Goal: Find specific page/section: Find specific page/section

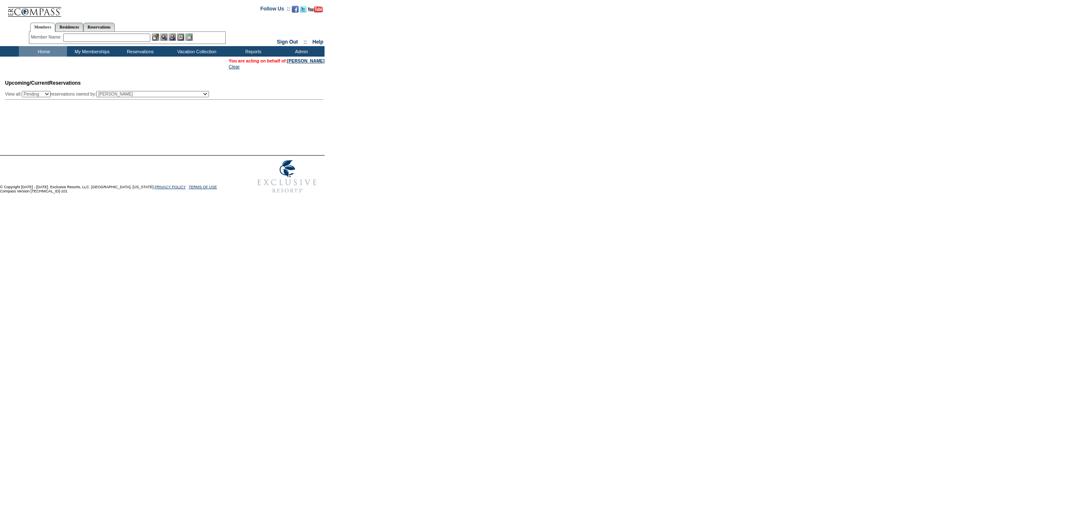
click at [127, 38] on input "text" at bounding box center [106, 38] width 87 height 8
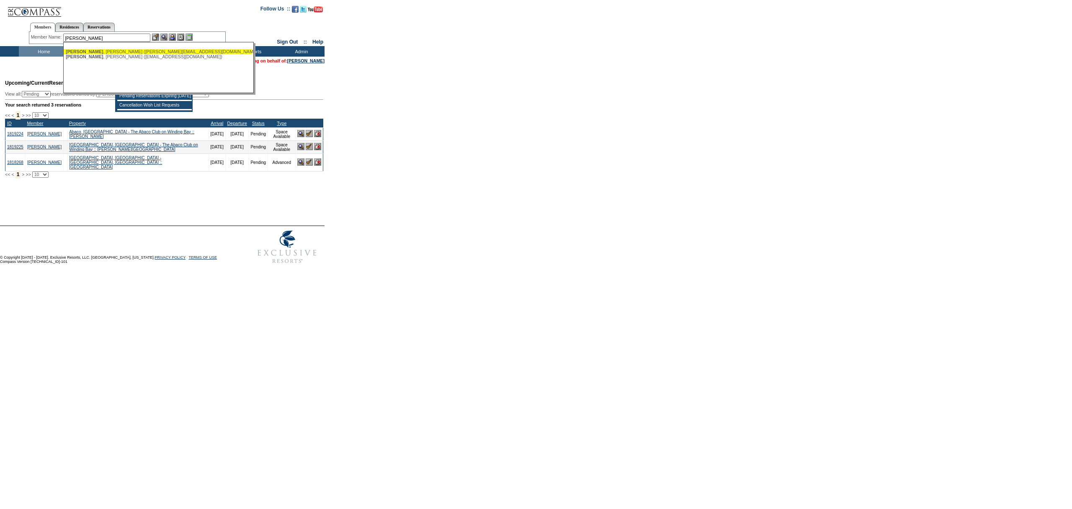
click at [123, 51] on div "[PERSON_NAME] ([PERSON_NAME][EMAIL_ADDRESS][DOMAIN_NAME])" at bounding box center [158, 51] width 184 height 5
type input "[PERSON_NAME] ([PERSON_NAME][EMAIL_ADDRESS][DOMAIN_NAME])"
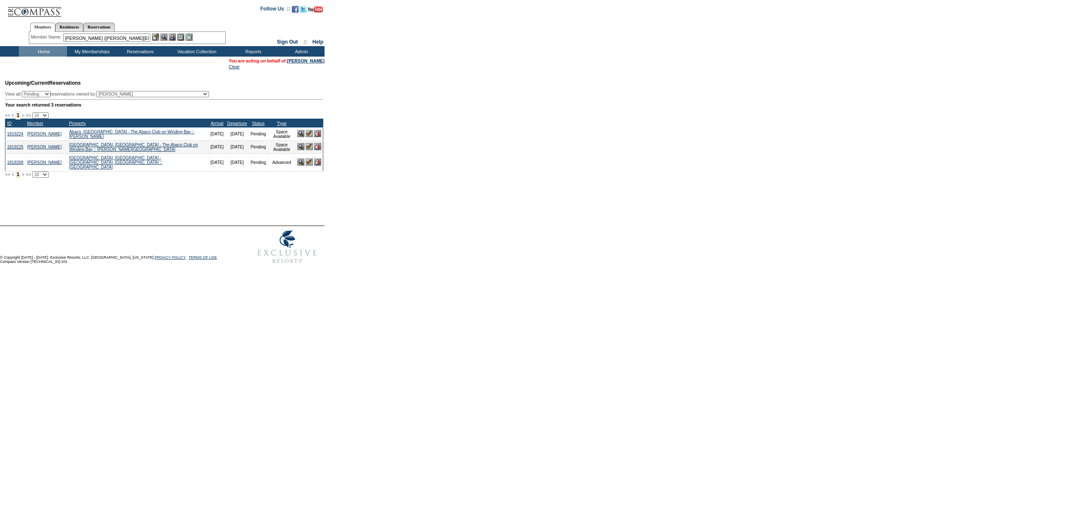
click at [173, 34] on img at bounding box center [172, 37] width 7 height 7
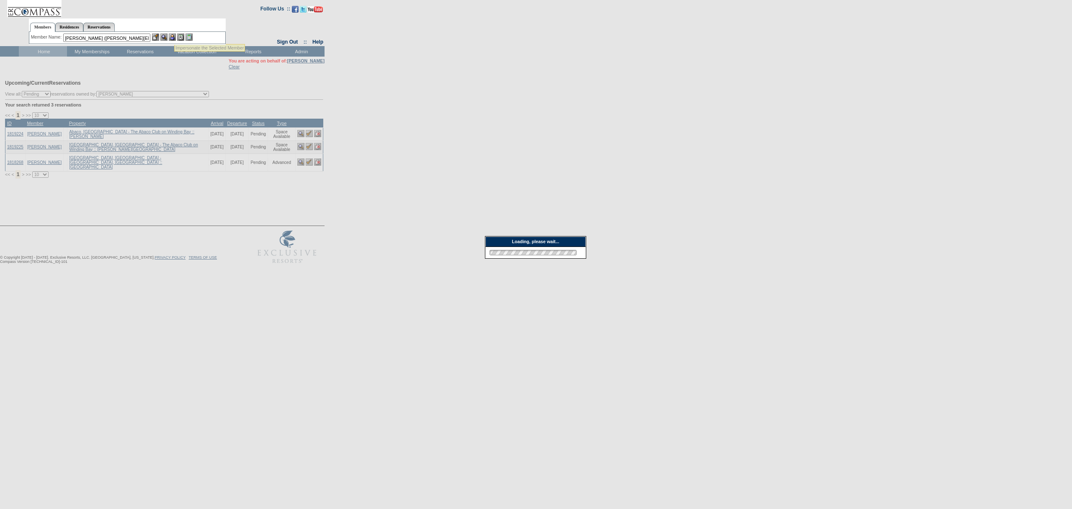
click at [166, 35] on img at bounding box center [163, 37] width 7 height 7
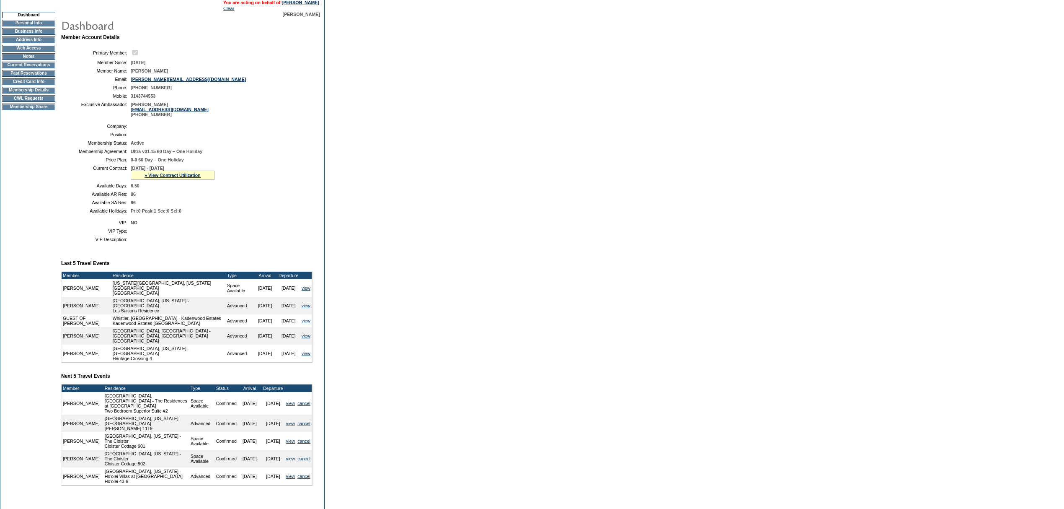
scroll to position [147, 0]
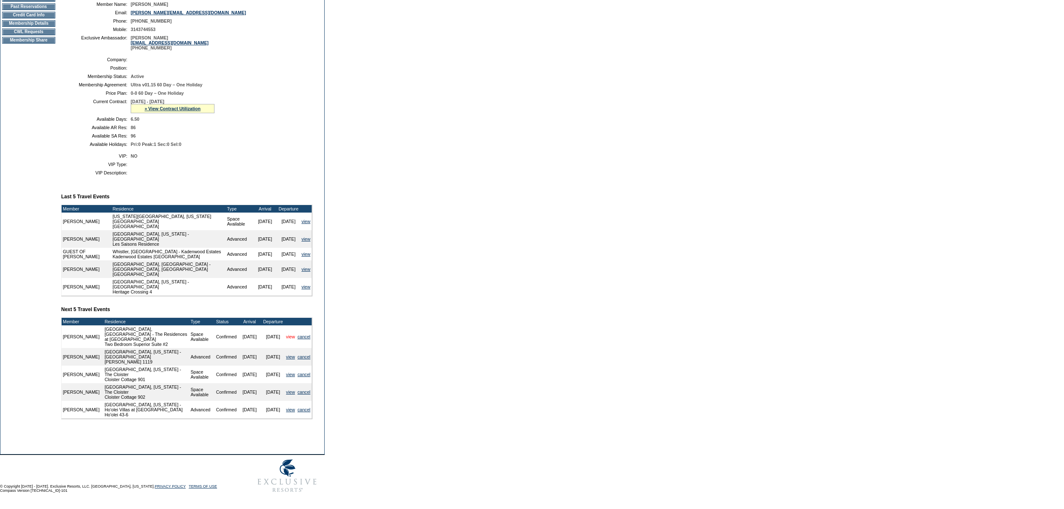
click at [289, 339] on link "view" at bounding box center [290, 336] width 9 height 5
